Goal: Answer question/provide support

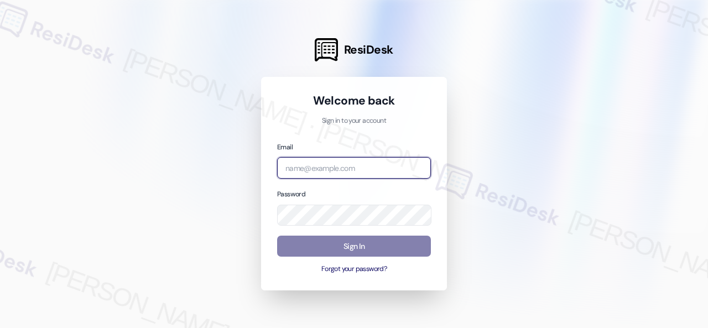
click at [316, 171] on input "email" at bounding box center [354, 168] width 154 height 22
paste input "automated-surveys-birchstone_residential-resen.fifteen@birchstone_[DOMAIN_NAME]"
type input "automated-surveys-birchstone_residential-resen.fifteen@birchstone_[DOMAIN_NAME]"
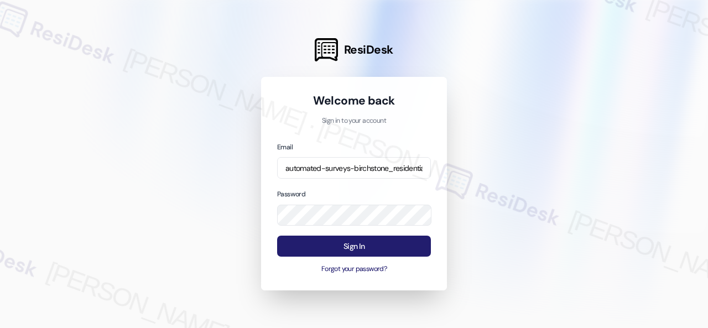
click at [351, 249] on button "Sign In" at bounding box center [354, 247] width 154 height 22
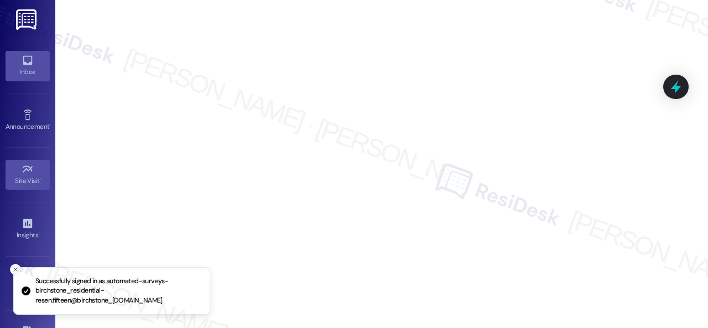
click at [30, 61] on icon at bounding box center [28, 60] width 12 height 12
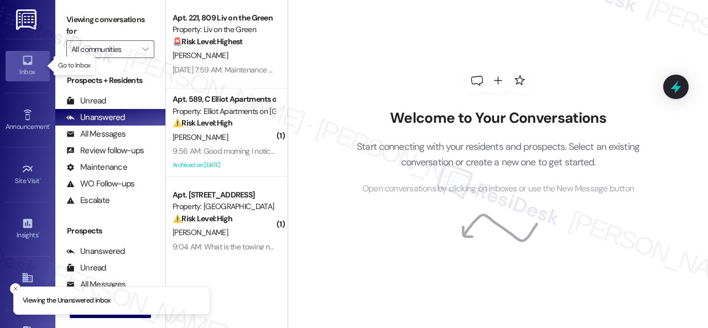
click at [33, 61] on link "Inbox" at bounding box center [28, 66] width 44 height 30
click at [138, 53] on button "" at bounding box center [146, 49] width 18 height 18
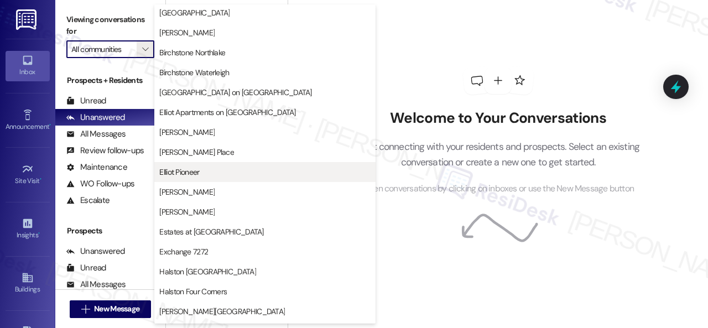
scroll to position [387, 0]
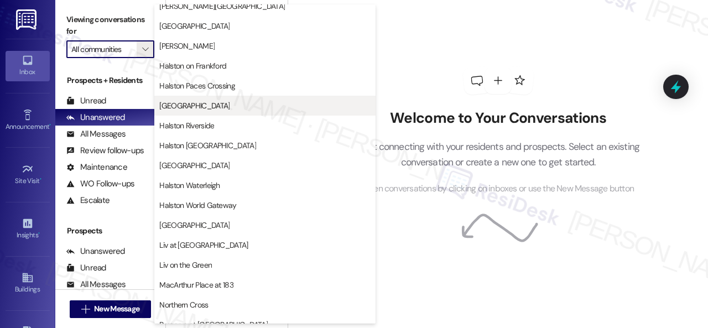
click at [191, 102] on span "[GEOGRAPHIC_DATA]" at bounding box center [194, 105] width 70 height 11
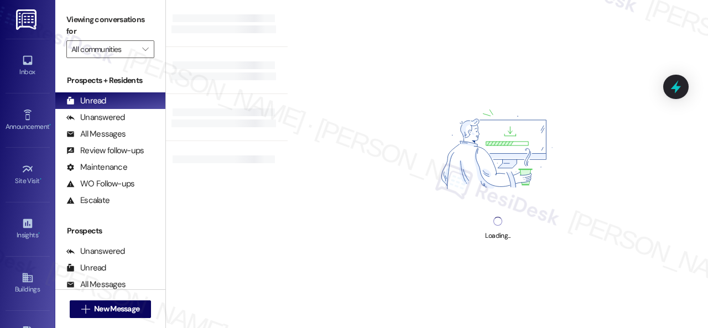
type input "[GEOGRAPHIC_DATA]"
